Goal: Task Accomplishment & Management: Use online tool/utility

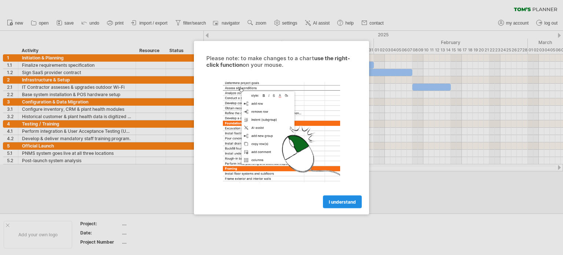
click at [336, 202] on span "I understand" at bounding box center [342, 201] width 27 height 5
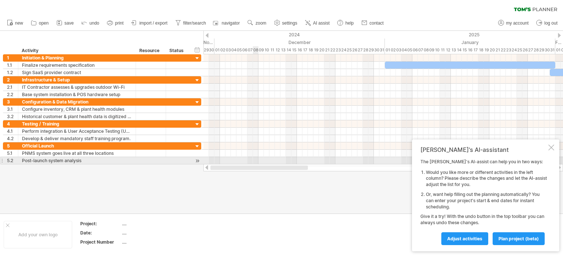
drag, startPoint x: 305, startPoint y: 165, endPoint x: 254, endPoint y: 162, distance: 51.0
click at [254, 162] on div "Trying to reach [DOMAIN_NAME] Connected again... 0% clear filter new 1" at bounding box center [281, 127] width 563 height 255
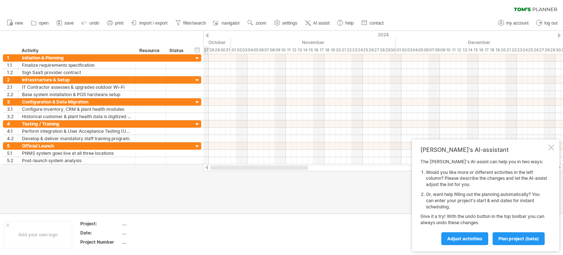
drag, startPoint x: 281, startPoint y: 167, endPoint x: 230, endPoint y: 166, distance: 51.0
click at [220, 166] on div at bounding box center [258, 167] width 97 height 4
click at [549, 144] on div "Tom's AI-assistant The Tom's AI-assist can help you in two ways: Would you like…" at bounding box center [485, 195] width 147 height 112
click at [550, 145] on div at bounding box center [551, 147] width 6 height 6
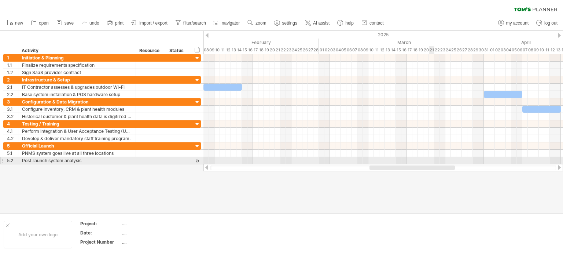
drag, startPoint x: 312, startPoint y: 167, endPoint x: 432, endPoint y: 162, distance: 119.6
click at [432, 162] on div "Trying to reach [DOMAIN_NAME] Connected again... 0% clear filter new 1" at bounding box center [281, 127] width 563 height 255
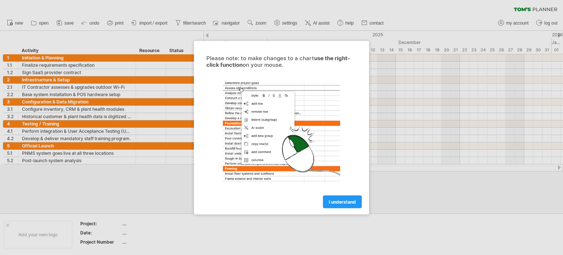
click at [340, 202] on span "I understand" at bounding box center [342, 201] width 27 height 5
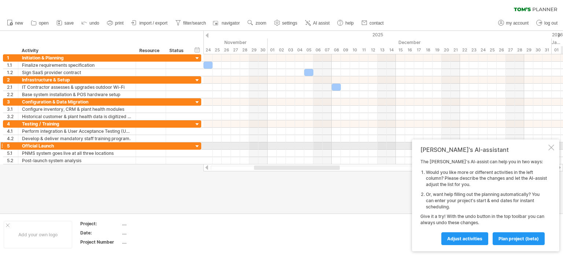
click at [550, 148] on div at bounding box center [551, 147] width 6 height 6
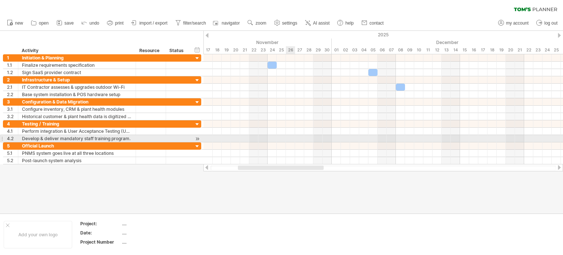
drag, startPoint x: 309, startPoint y: 165, endPoint x: 293, endPoint y: 141, distance: 28.8
click at [293, 141] on div "Trying to reach [DOMAIN_NAME] Connected again... 0% clear filter new 1" at bounding box center [281, 127] width 563 height 255
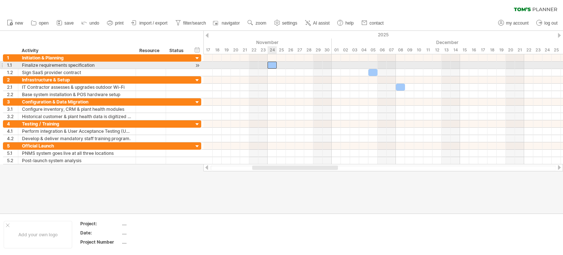
click at [273, 64] on div at bounding box center [272, 65] width 9 height 7
drag, startPoint x: 276, startPoint y: 64, endPoint x: 326, endPoint y: 66, distance: 50.2
click at [326, 66] on span at bounding box center [327, 65] width 3 height 7
drag, startPoint x: 327, startPoint y: 66, endPoint x: 278, endPoint y: 67, distance: 48.4
click at [278, 67] on div "[DATE] - 1.0 days [DATE]" at bounding box center [383, 109] width 360 height 110
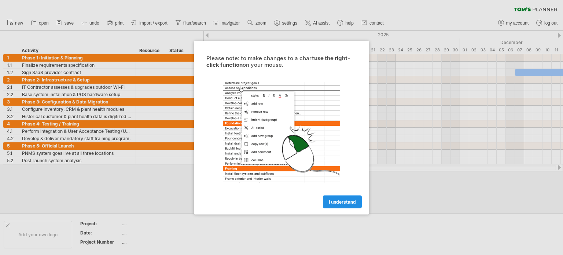
click at [332, 204] on link "I understand" at bounding box center [342, 201] width 39 height 13
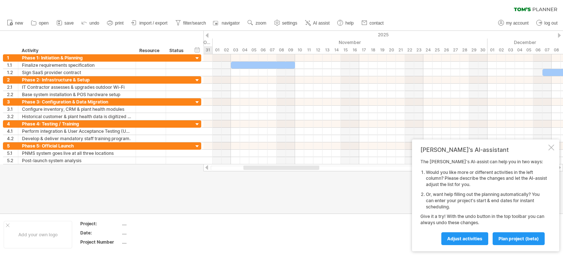
drag, startPoint x: 301, startPoint y: 166, endPoint x: 297, endPoint y: 174, distance: 8.4
click at [297, 174] on div "Trying to reach [DOMAIN_NAME] Connected again... 0% clear filter new 1" at bounding box center [281, 127] width 563 height 255
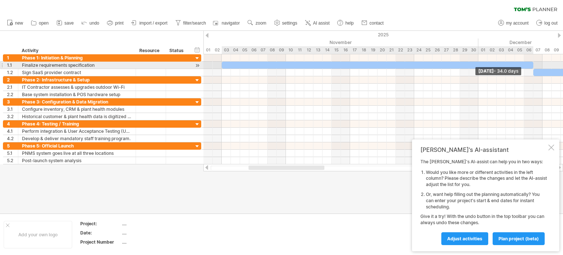
drag, startPoint x: 288, startPoint y: 63, endPoint x: 531, endPoint y: 62, distance: 242.6
click at [531, 62] on div at bounding box center [378, 65] width 312 height 7
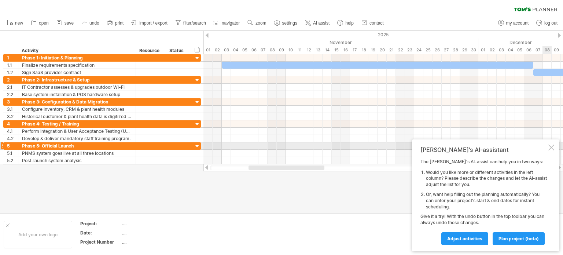
click at [549, 146] on div at bounding box center [551, 147] width 6 height 6
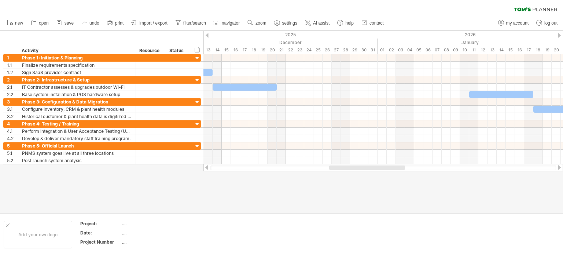
drag, startPoint x: 259, startPoint y: 167, endPoint x: 340, endPoint y: 165, distance: 80.7
click at [340, 165] on div at bounding box center [383, 167] width 360 height 7
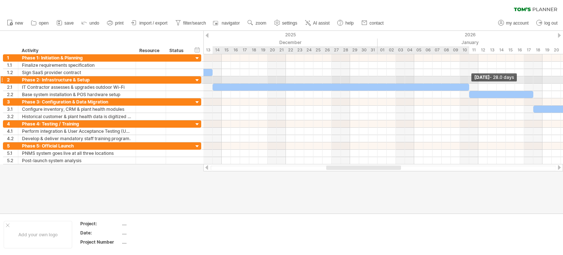
drag, startPoint x: 275, startPoint y: 86, endPoint x: 466, endPoint y: 83, distance: 191.0
click at [466, 84] on div at bounding box center [341, 87] width 257 height 7
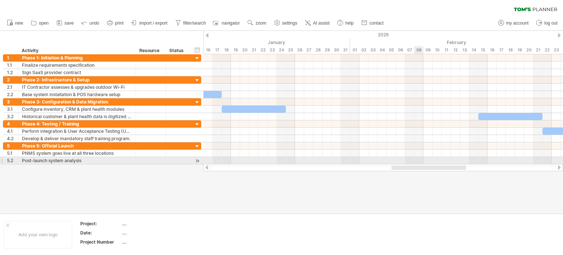
drag, startPoint x: 360, startPoint y: 165, endPoint x: 423, endPoint y: 160, distance: 63.6
click at [423, 160] on div "Trying to reach [DOMAIN_NAME] Connected again... 0% clear filter new 1" at bounding box center [281, 127] width 563 height 255
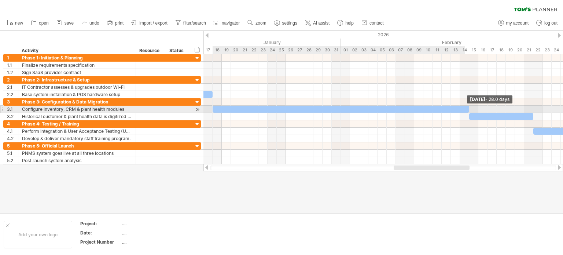
drag, startPoint x: 277, startPoint y: 107, endPoint x: 468, endPoint y: 107, distance: 190.2
click at [468, 107] on span at bounding box center [469, 109] width 3 height 7
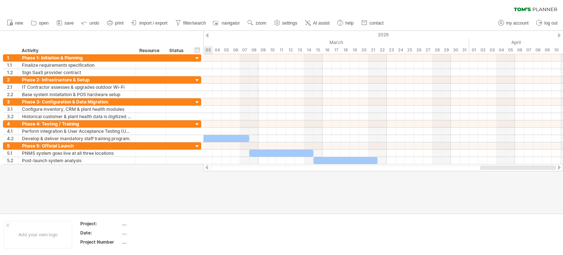
drag, startPoint x: 411, startPoint y: 168, endPoint x: 520, endPoint y: 168, distance: 109.2
click at [520, 168] on div at bounding box center [518, 167] width 76 height 4
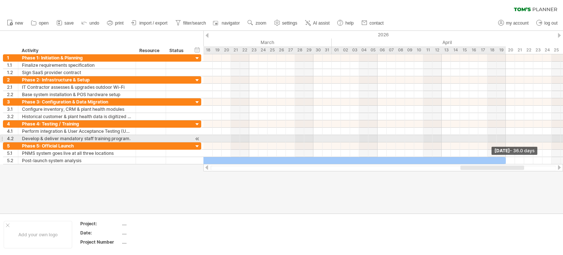
drag, startPoint x: 376, startPoint y: 159, endPoint x: 503, endPoint y: 137, distance: 129.1
click at [503, 137] on div "Sunday 19 April - 36.0 days" at bounding box center [383, 109] width 360 height 110
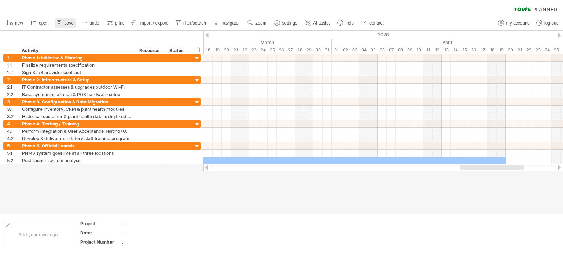
click at [72, 22] on span "save" at bounding box center [69, 23] width 9 height 5
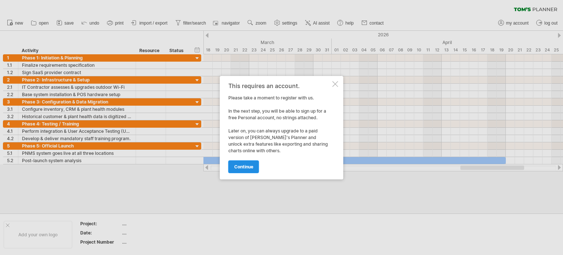
click at [242, 165] on span "continue" at bounding box center [243, 166] width 19 height 5
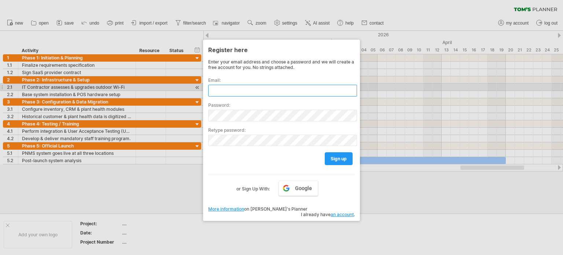
click at [235, 90] on input "text" at bounding box center [282, 91] width 149 height 12
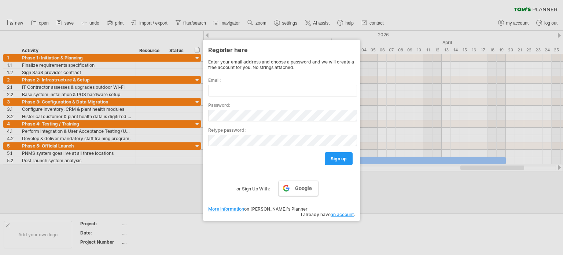
click at [294, 187] on link "Google" at bounding box center [299, 187] width 40 height 15
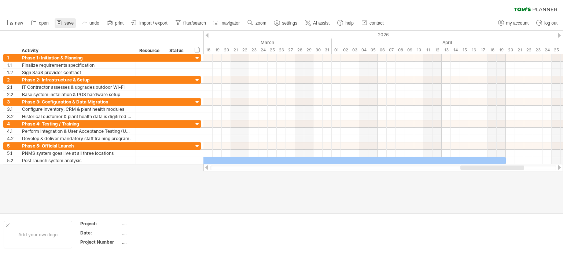
click at [65, 22] on span "save" at bounding box center [69, 23] width 9 height 5
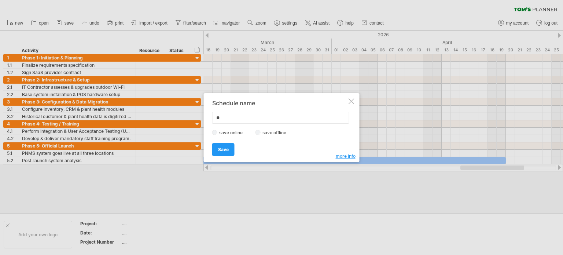
type input "*"
type input "**********"
click at [221, 148] on span "Save" at bounding box center [223, 149] width 11 height 5
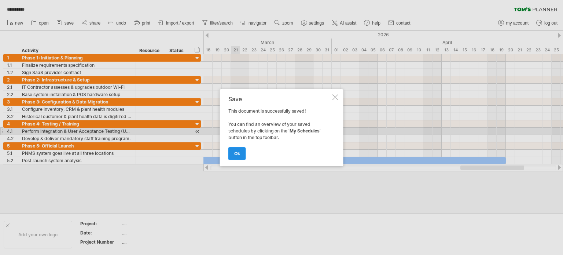
click at [242, 154] on link "ok" at bounding box center [237, 153] width 18 height 13
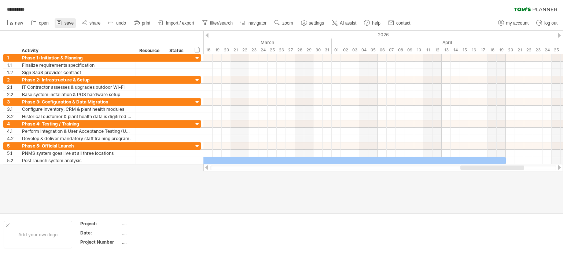
click at [62, 20] on icon at bounding box center [59, 22] width 7 height 7
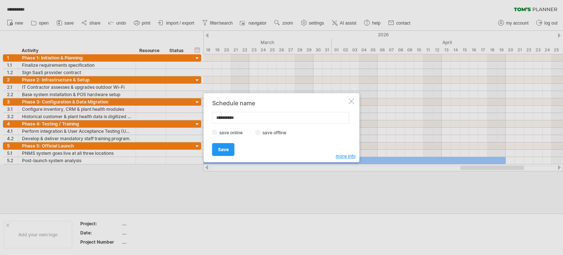
click at [265, 138] on div "Save Save" at bounding box center [279, 146] width 135 height 19
click at [262, 132] on label "save offline" at bounding box center [277, 132] width 32 height 5
click at [228, 150] on span "Save" at bounding box center [223, 149] width 11 height 5
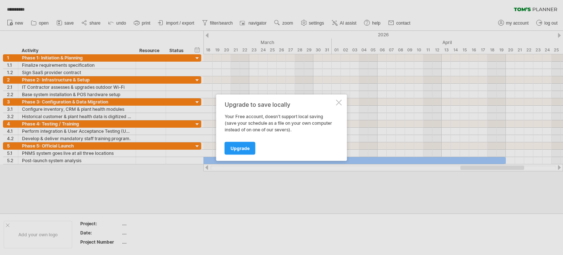
click at [342, 102] on div "Upgrade to save locally Your Free account, doesn't support local saving (save y…" at bounding box center [281, 127] width 131 height 66
click at [339, 102] on div at bounding box center [339, 102] width 6 height 6
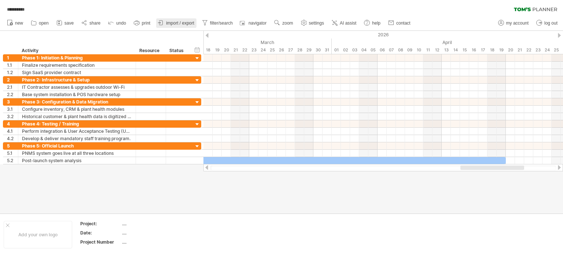
click at [167, 21] on span "import / export" at bounding box center [180, 23] width 28 height 5
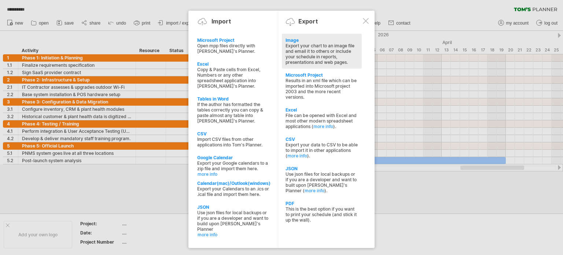
click at [317, 53] on div "Export your chart to an image file and email it to others or include your sched…" at bounding box center [321, 54] width 73 height 22
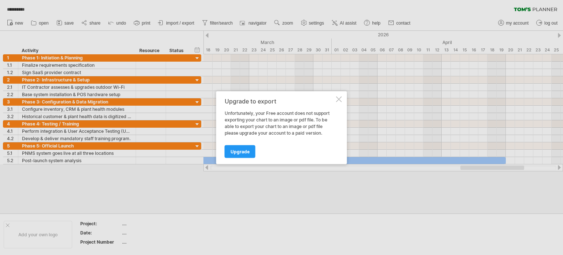
click at [339, 99] on div at bounding box center [339, 99] width 6 height 6
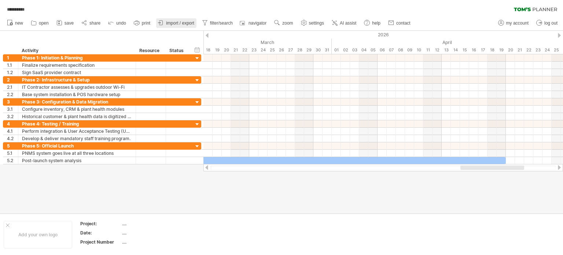
click at [163, 25] on icon at bounding box center [160, 22] width 7 height 7
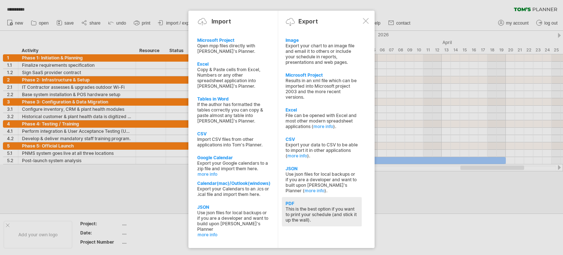
click at [314, 206] on div "PDF" at bounding box center [321, 202] width 73 height 5
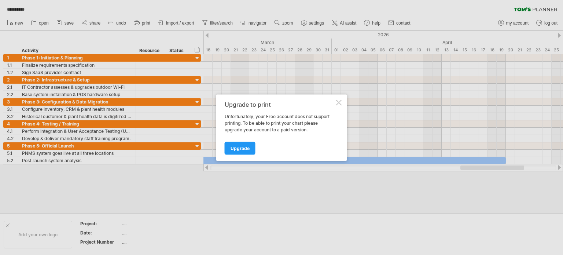
click at [339, 101] on div at bounding box center [339, 102] width 6 height 6
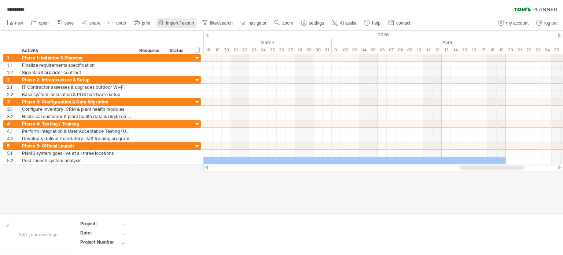
click at [183, 19] on link "import / export" at bounding box center [176, 23] width 40 height 10
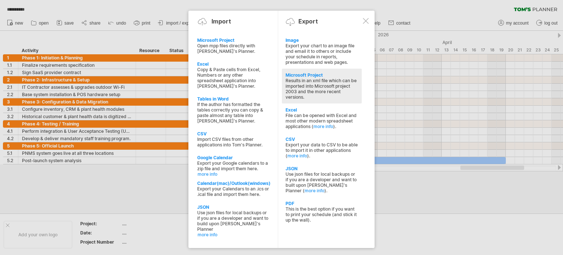
click at [292, 81] on div "Results in an xml file which can be imported into Microsoft project 2003 and th…" at bounding box center [321, 89] width 73 height 22
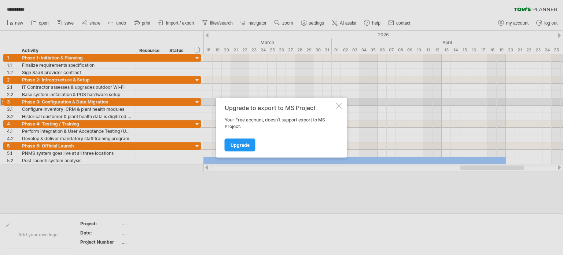
click at [339, 105] on div at bounding box center [339, 106] width 6 height 6
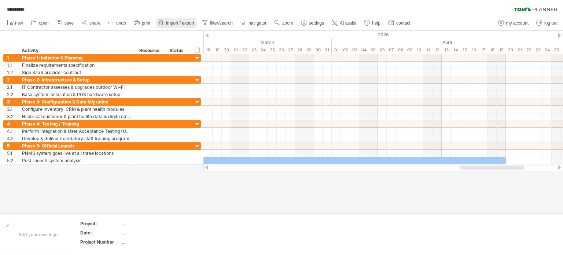
click at [183, 20] on link "import / export" at bounding box center [176, 23] width 40 height 10
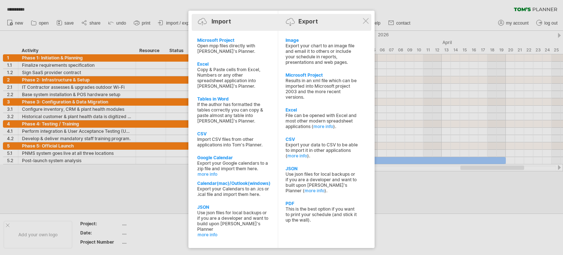
click at [300, 24] on div "Export" at bounding box center [307, 21] width 19 height 7
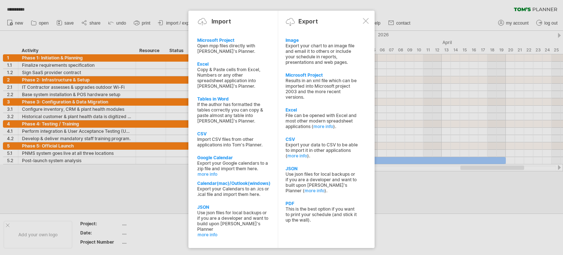
click at [368, 19] on div at bounding box center [366, 21] width 6 height 6
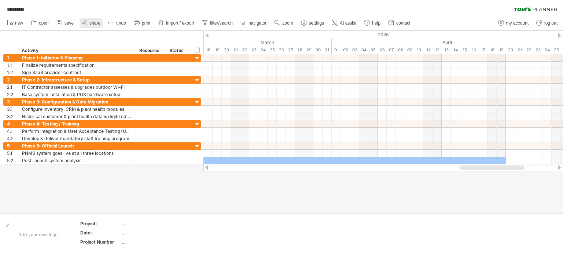
click at [88, 23] on icon at bounding box center [84, 22] width 7 height 7
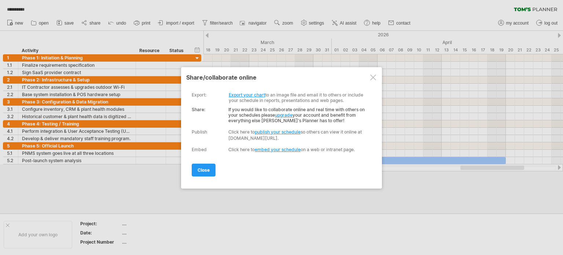
click at [273, 130] on link "publish your schedule" at bounding box center [278, 131] width 46 height 5
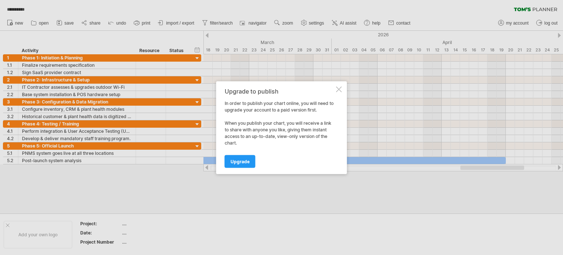
click at [339, 88] on div at bounding box center [339, 89] width 6 height 6
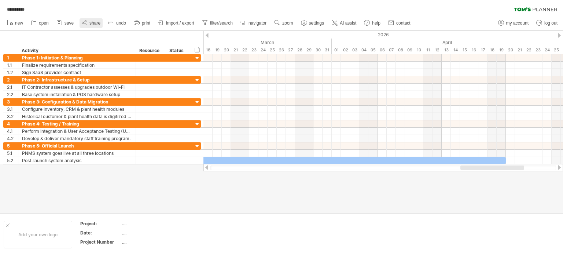
click at [98, 23] on span "share" at bounding box center [94, 23] width 11 height 5
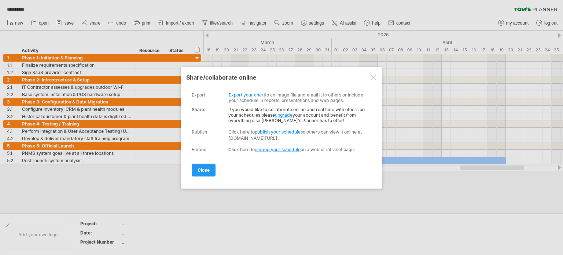
click at [246, 94] on link "Export your chart" at bounding box center [247, 94] width 36 height 5
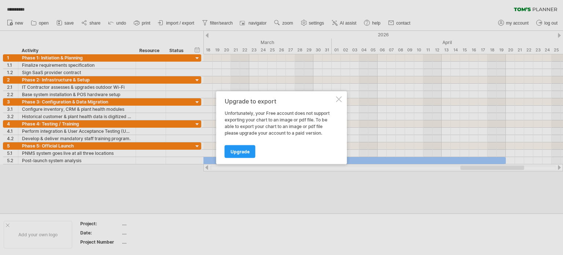
click at [340, 98] on div at bounding box center [339, 99] width 6 height 6
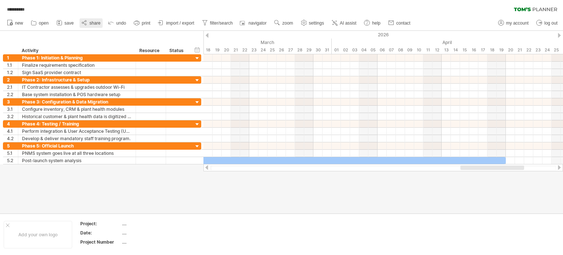
click at [97, 22] on span "share" at bounding box center [94, 23] width 11 height 5
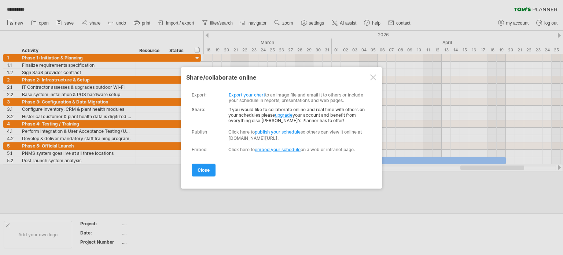
click at [270, 150] on link "embed your schedule" at bounding box center [278, 149] width 46 height 5
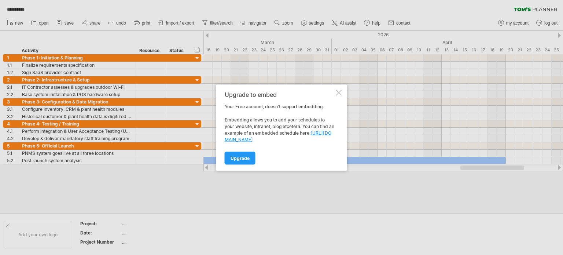
click at [339, 93] on div at bounding box center [339, 92] width 6 height 6
